Goal: Check status: Check status

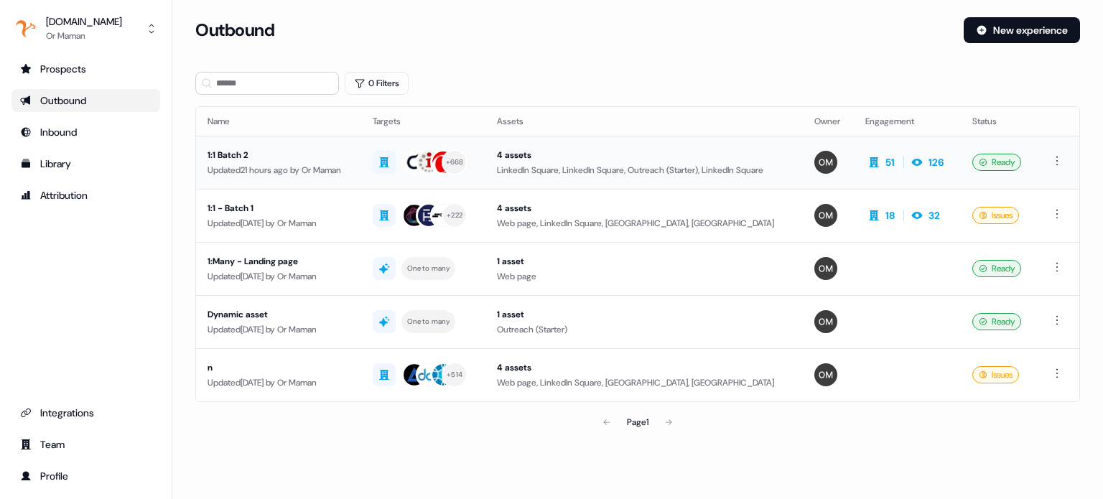
click at [338, 158] on div "1:1 Batch 2" at bounding box center [279, 155] width 142 height 14
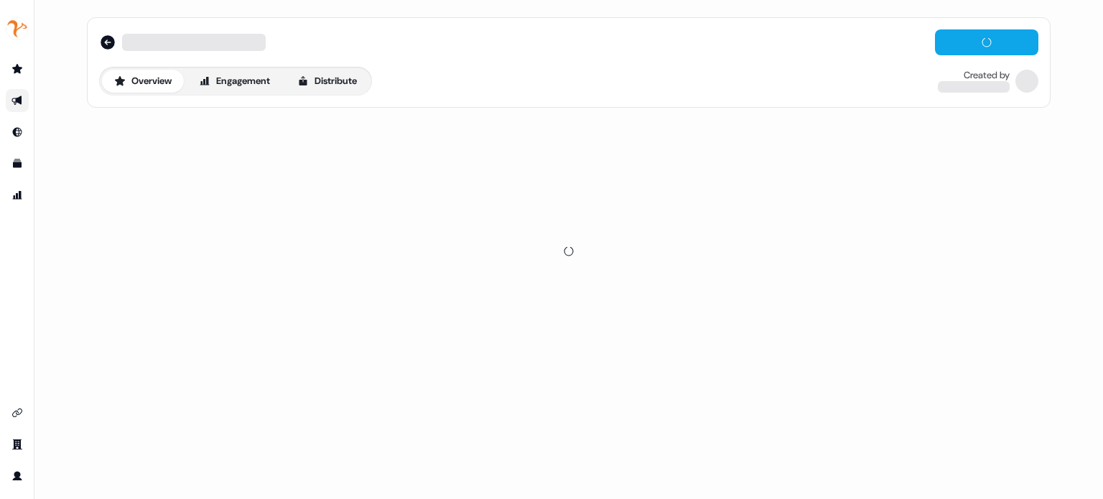
click at [575, 67] on div "Overview Engagement Distribute Created by" at bounding box center [569, 81] width 940 height 29
click at [251, 88] on button "Engagement" at bounding box center [235, 81] width 96 height 23
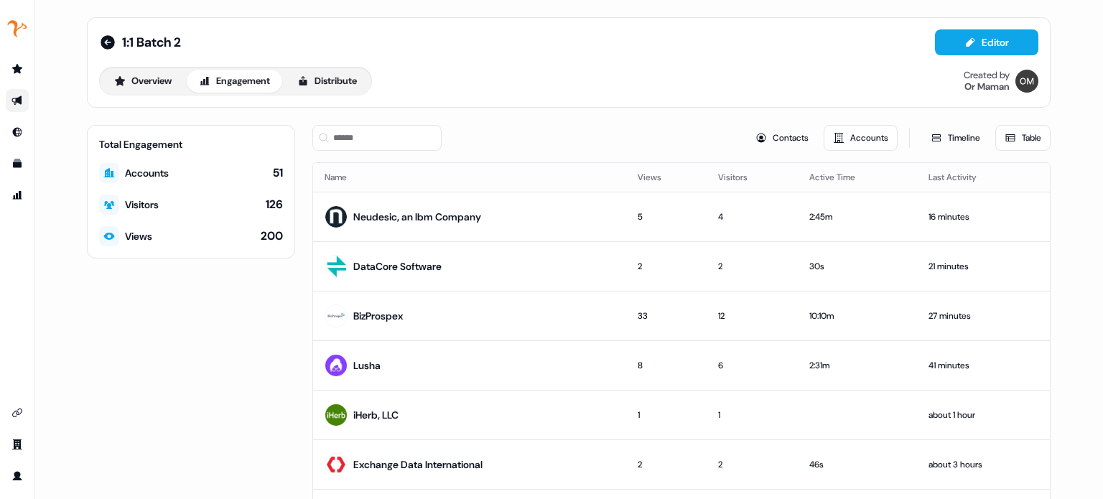
click at [447, 67] on div "Overview Engagement Distribute Created by Or Maman" at bounding box center [569, 81] width 940 height 29
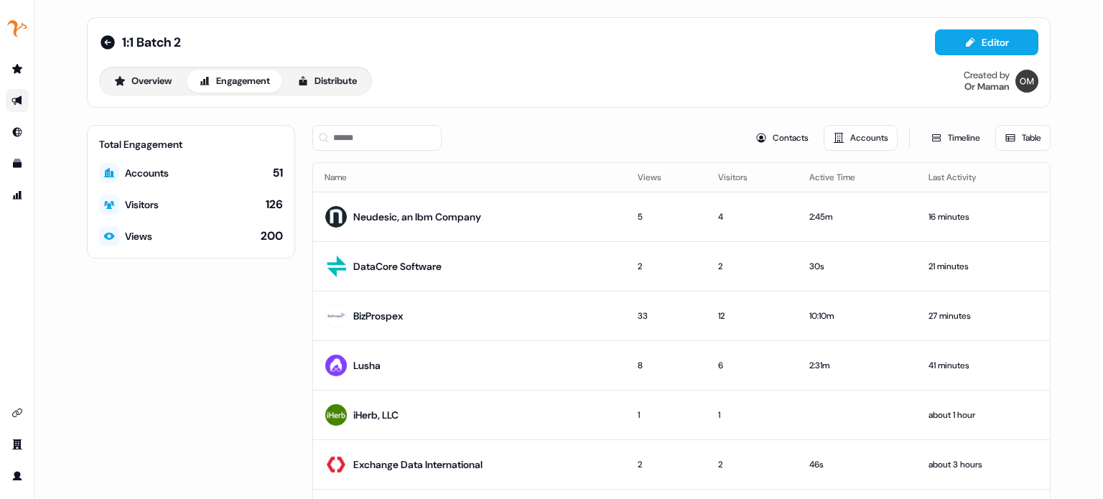
click at [498, 42] on div "1:1 Batch 2 Editor" at bounding box center [569, 42] width 940 height 26
click at [498, 43] on div "1:1 Batch 2 Editor" at bounding box center [569, 42] width 940 height 26
